Goal: Obtain resource: Obtain resource

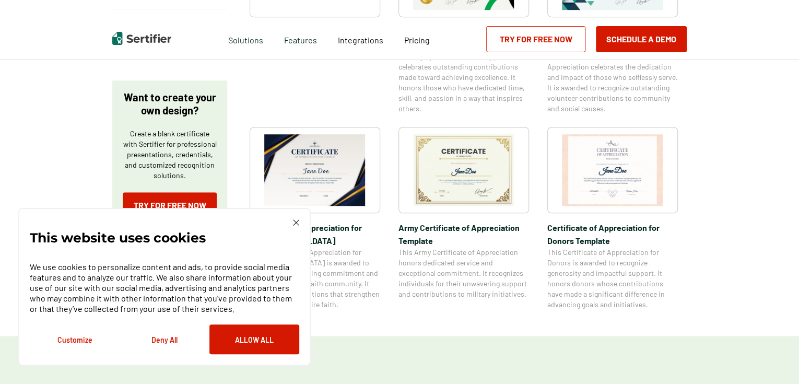
click at [626, 175] on img at bounding box center [612, 170] width 101 height 72
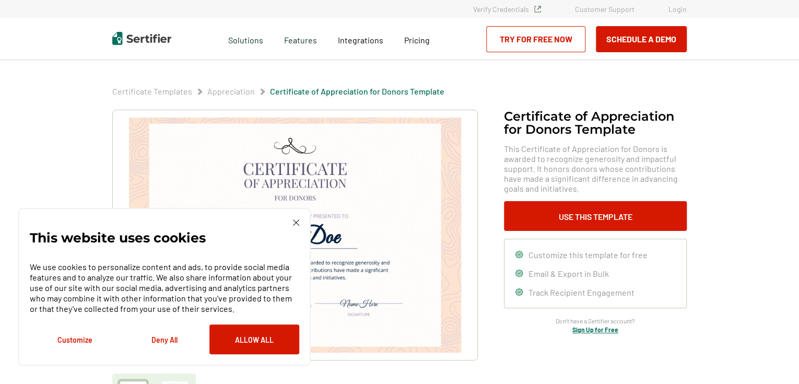
click at [419, 201] on img at bounding box center [295, 234] width 332 height 235
click at [252, 340] on button "Allow All" at bounding box center [254, 339] width 90 height 30
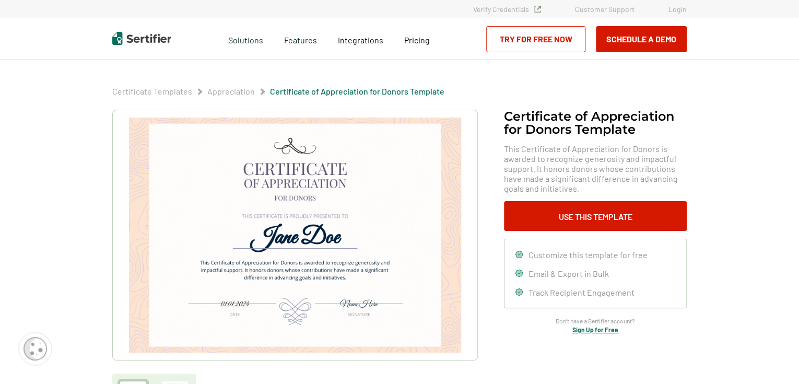
click at [374, 211] on img at bounding box center [295, 234] width 332 height 235
click at [397, 187] on img at bounding box center [295, 234] width 332 height 235
click at [397, 189] on img at bounding box center [295, 234] width 332 height 235
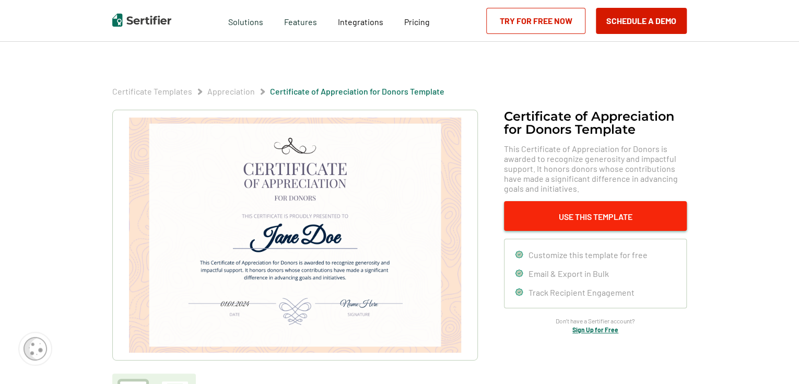
scroll to position [125, 0]
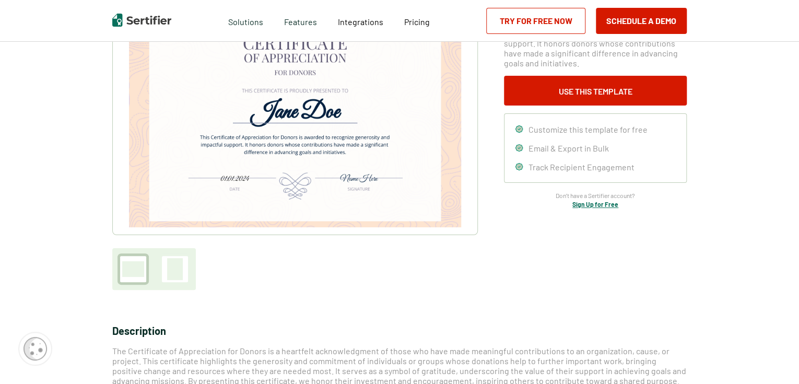
click at [333, 110] on img at bounding box center [295, 109] width 332 height 235
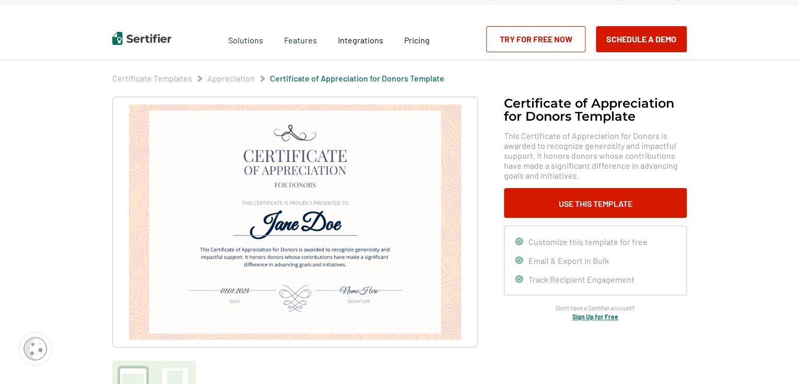
scroll to position [0, 0]
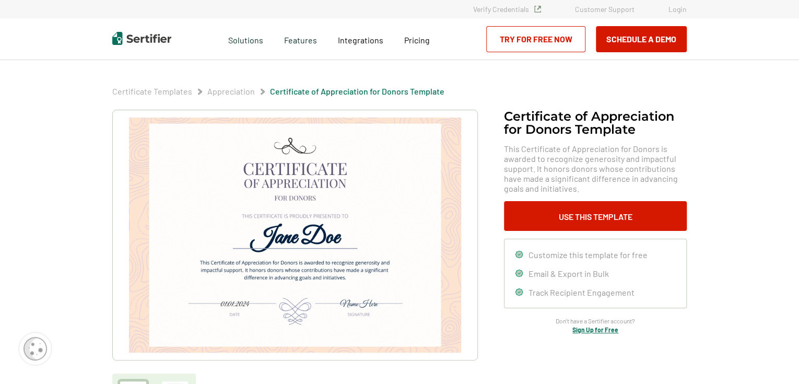
click at [372, 145] on img at bounding box center [295, 234] width 332 height 235
click at [355, 176] on img at bounding box center [295, 234] width 332 height 235
